Goal: Information Seeking & Learning: Stay updated

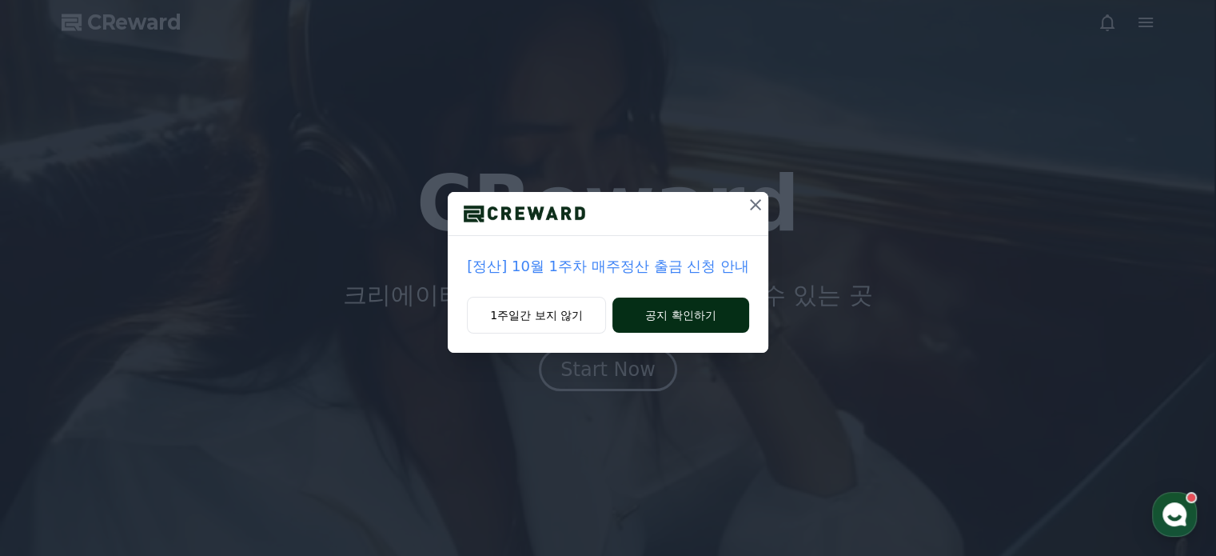
click at [677, 319] on button "공지 확인하기" at bounding box center [680, 314] width 137 height 35
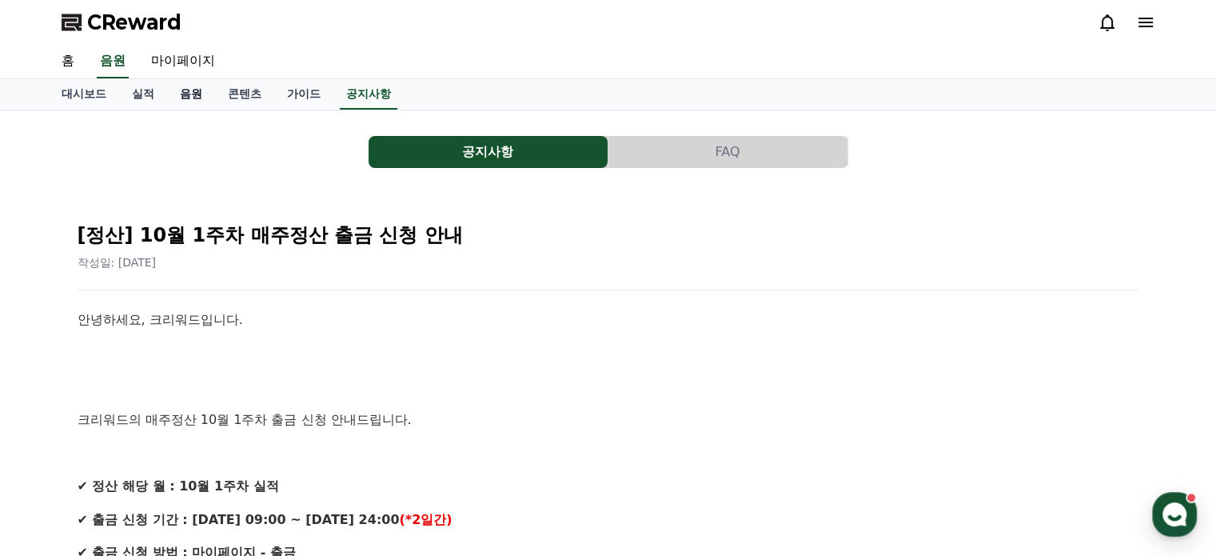
click at [189, 96] on link "음원" at bounding box center [191, 94] width 48 height 30
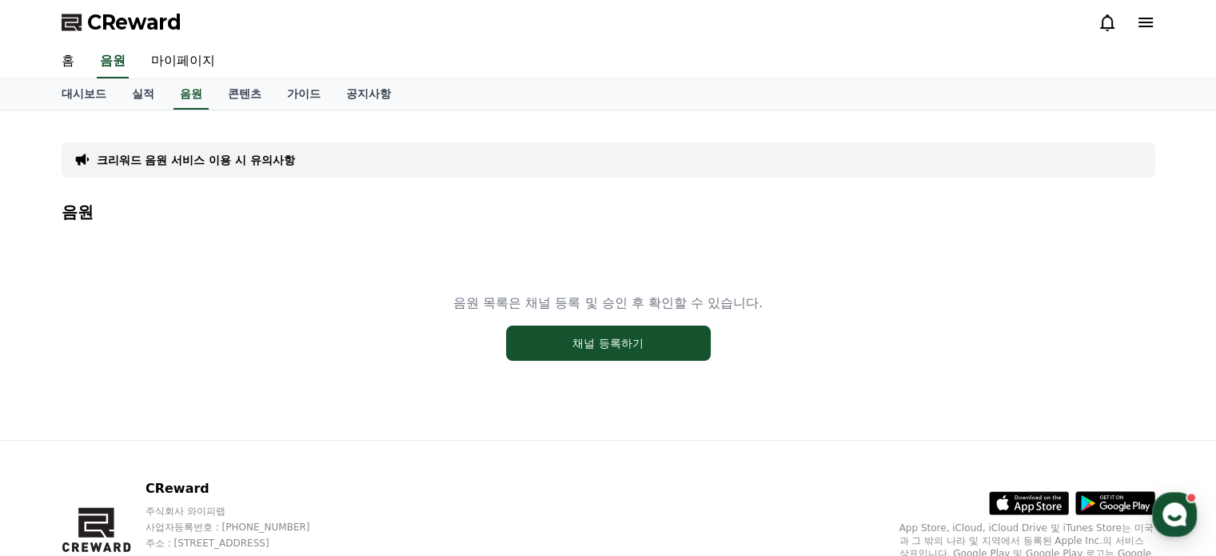
click at [196, 156] on p "크리워드 음원 서비스 이용 시 유의사항" at bounding box center [196, 160] width 198 height 16
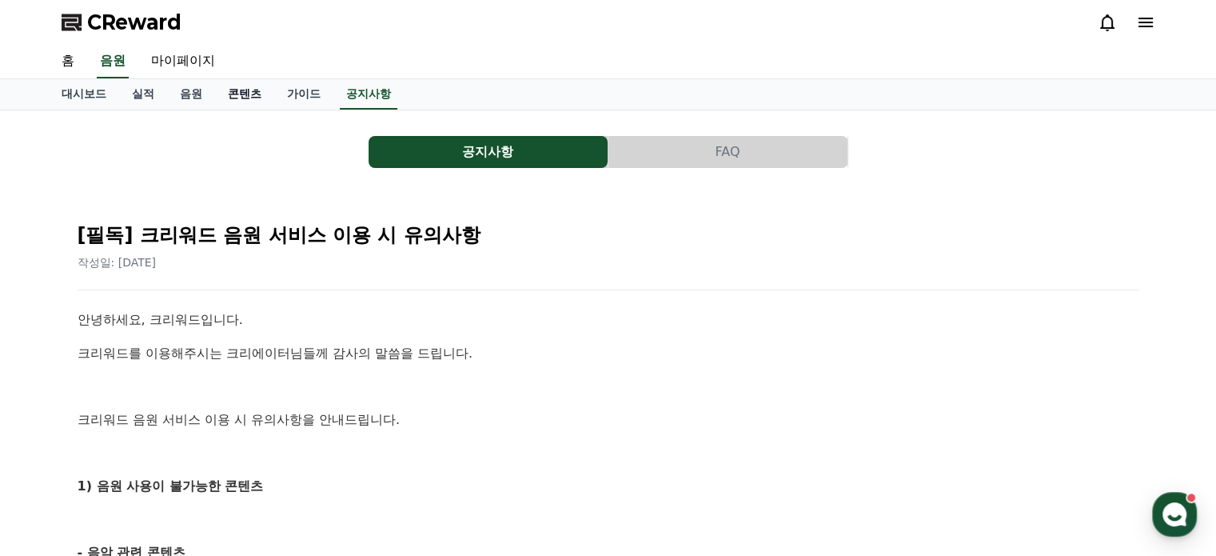
click at [252, 98] on link "콘텐츠" at bounding box center [244, 94] width 59 height 30
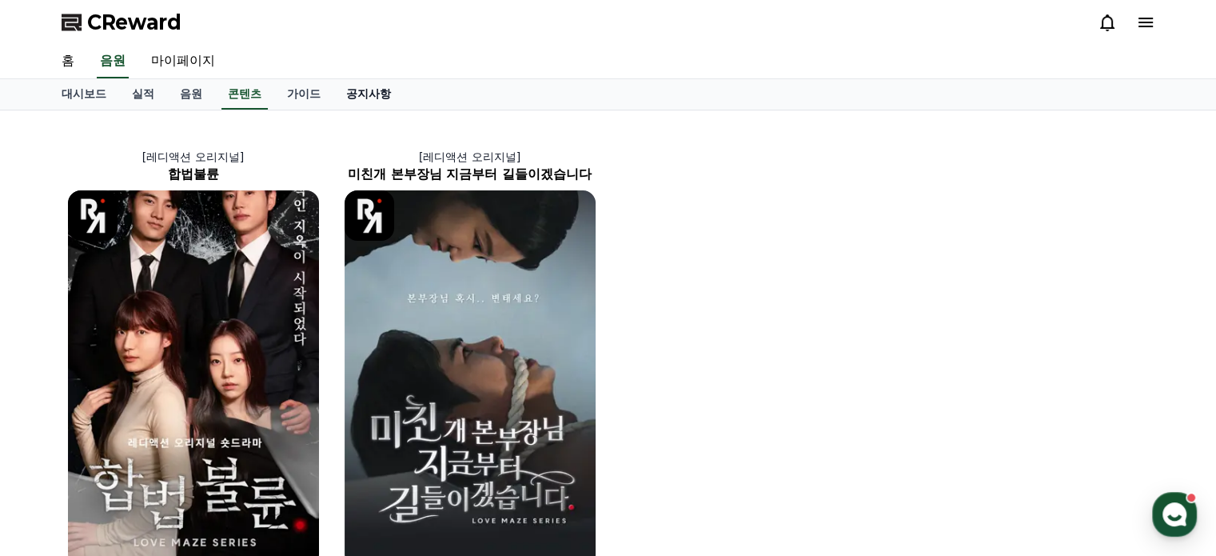
click at [371, 90] on link "공지사항" at bounding box center [368, 94] width 70 height 30
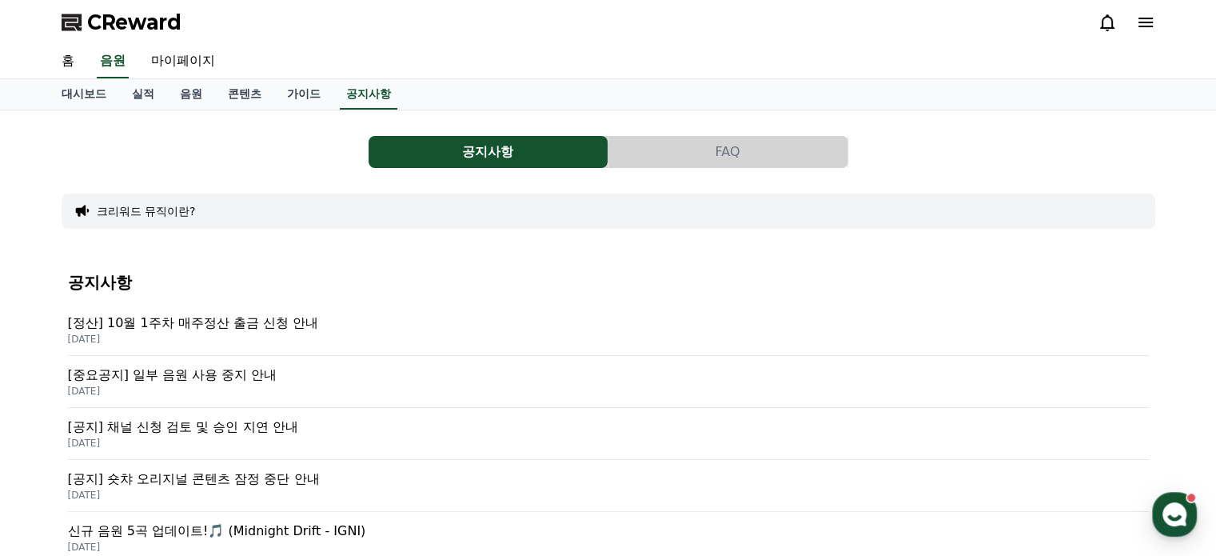
click at [199, 371] on p "[중요공지] 일부 음원 사용 중지 안내" at bounding box center [608, 374] width 1081 height 19
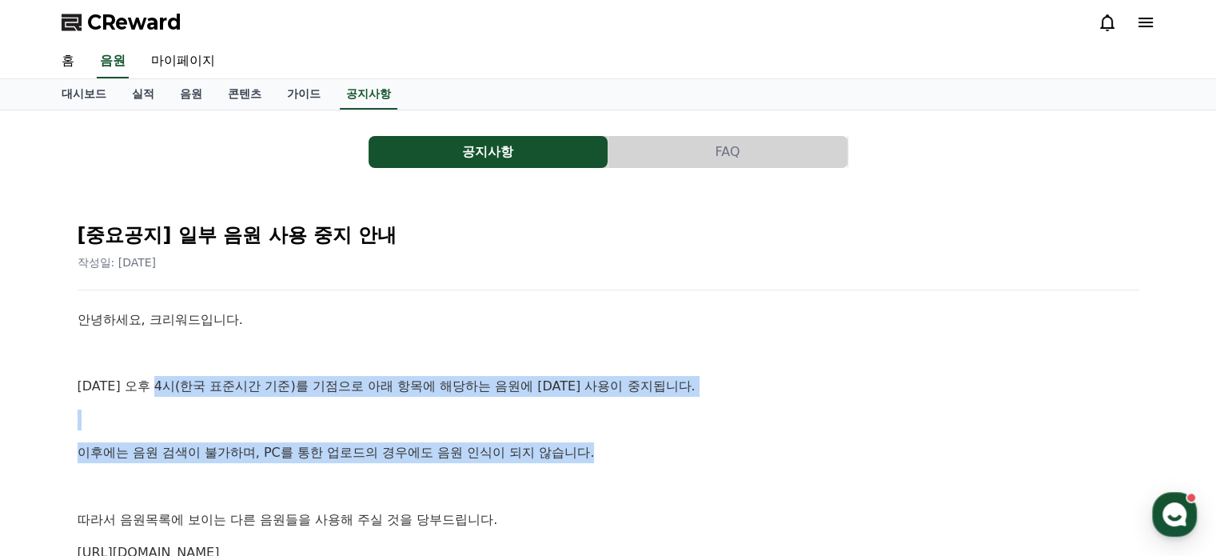
drag, startPoint x: 165, startPoint y: 382, endPoint x: 739, endPoint y: 432, distance: 576.8
